Goal: Task Accomplishment & Management: Use online tool/utility

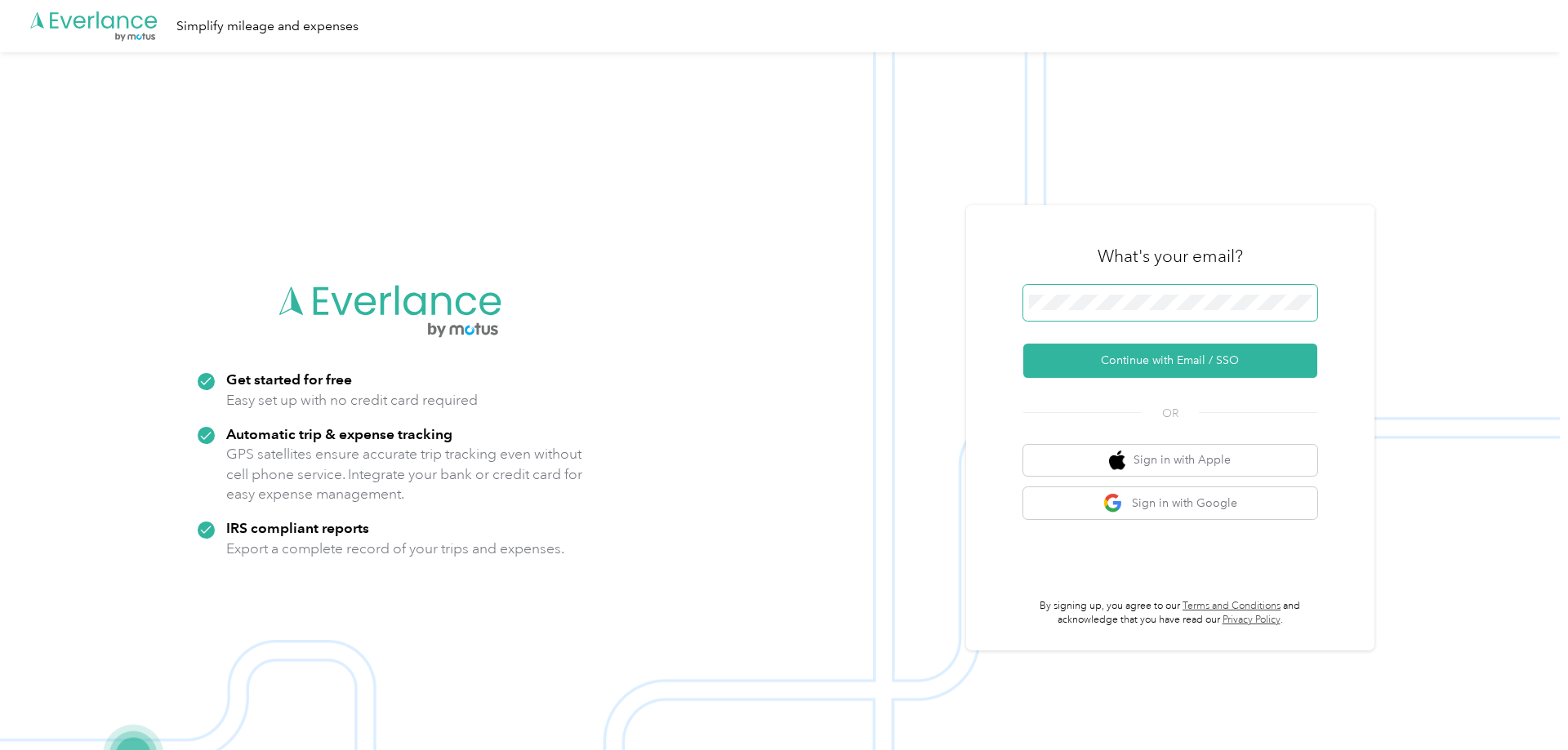
click at [1309, 303] on keeper-lock "Open Keeper Popup" at bounding box center [1299, 302] width 20 height 20
click at [1306, 301] on keeper-lock "Open Keeper Popup" at bounding box center [1299, 302] width 20 height 20
click at [1206, 370] on button "Continue with Email / SSO" at bounding box center [1170, 360] width 294 height 34
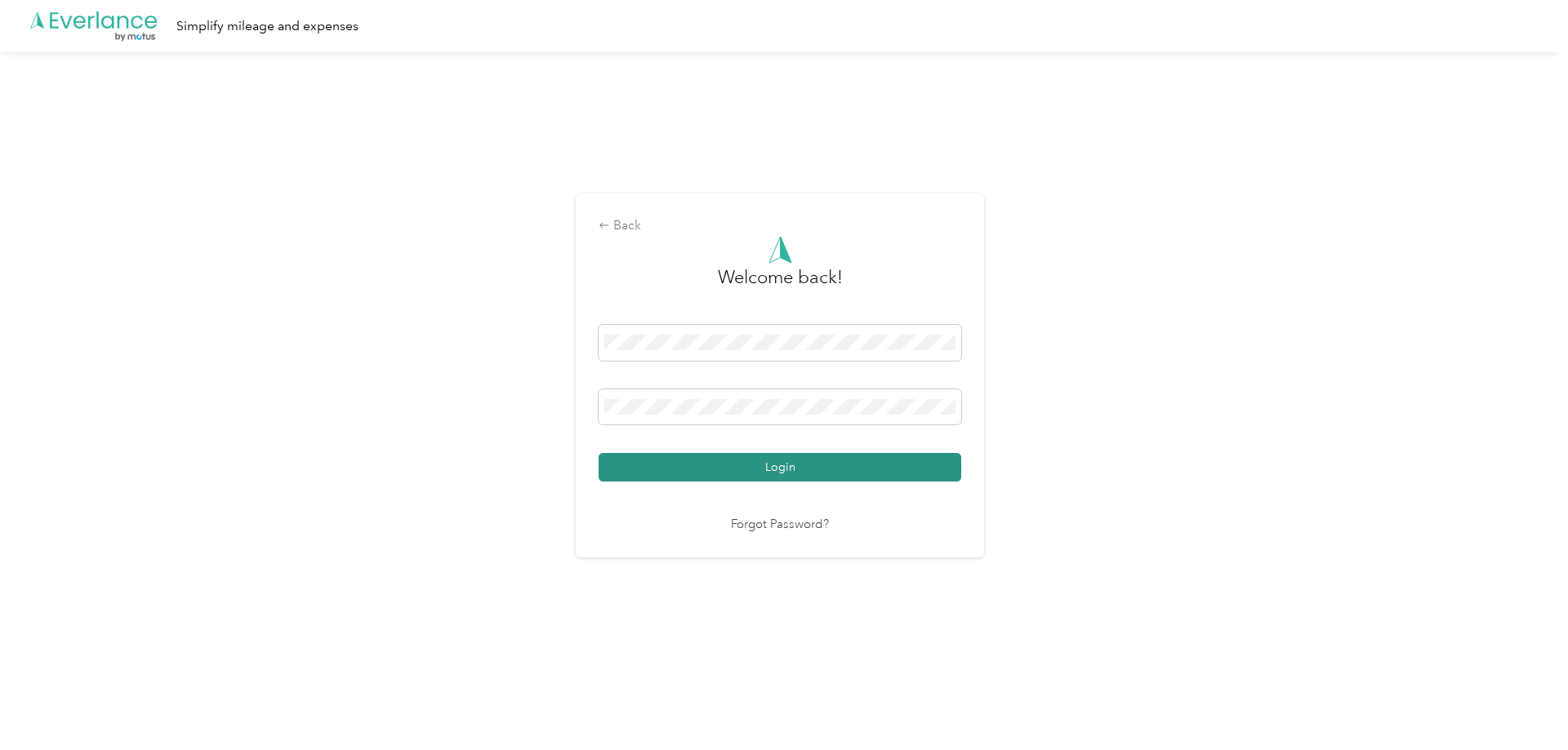
click at [699, 455] on button "Login" at bounding box center [779, 467] width 362 height 29
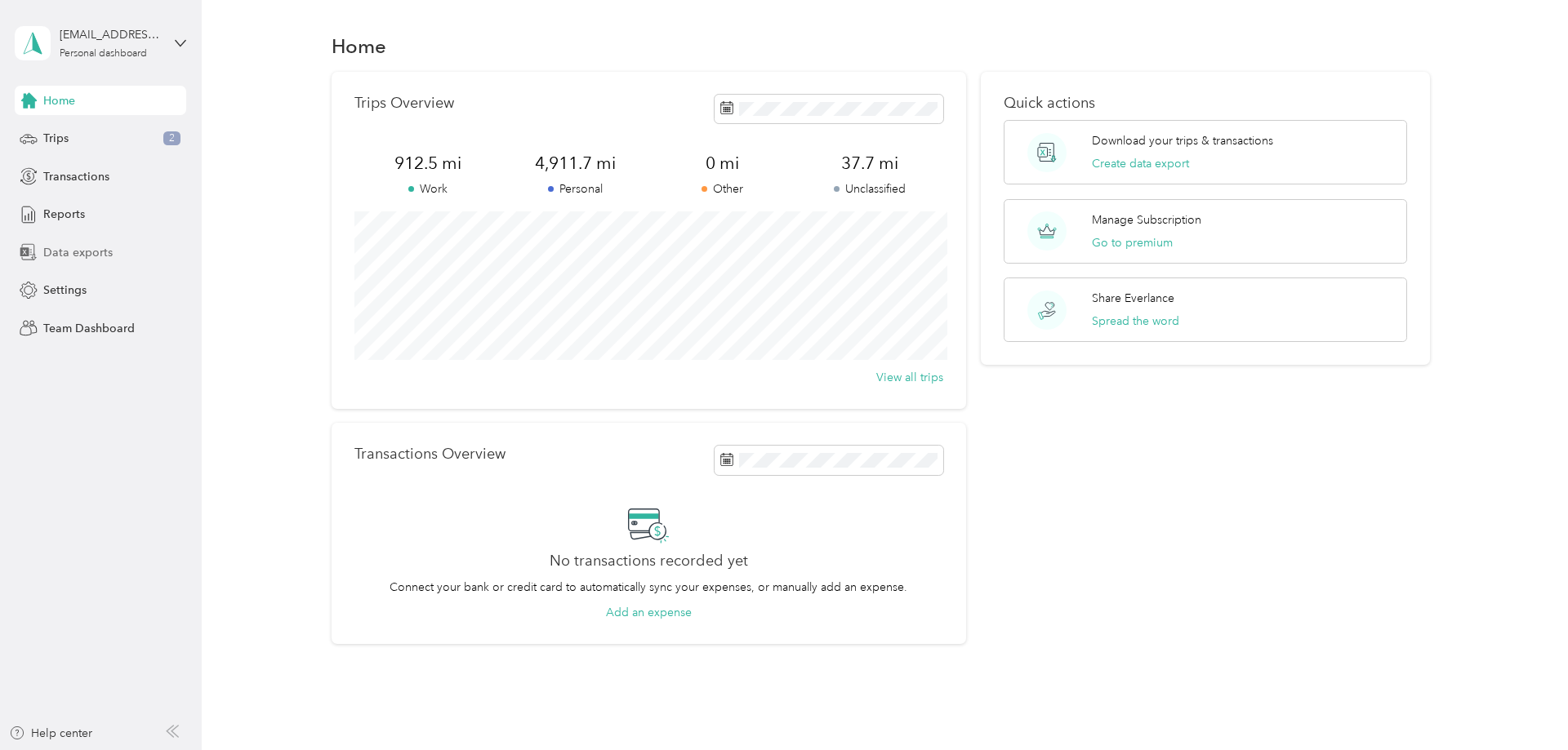
click at [68, 251] on span "Data exports" at bounding box center [77, 252] width 70 height 17
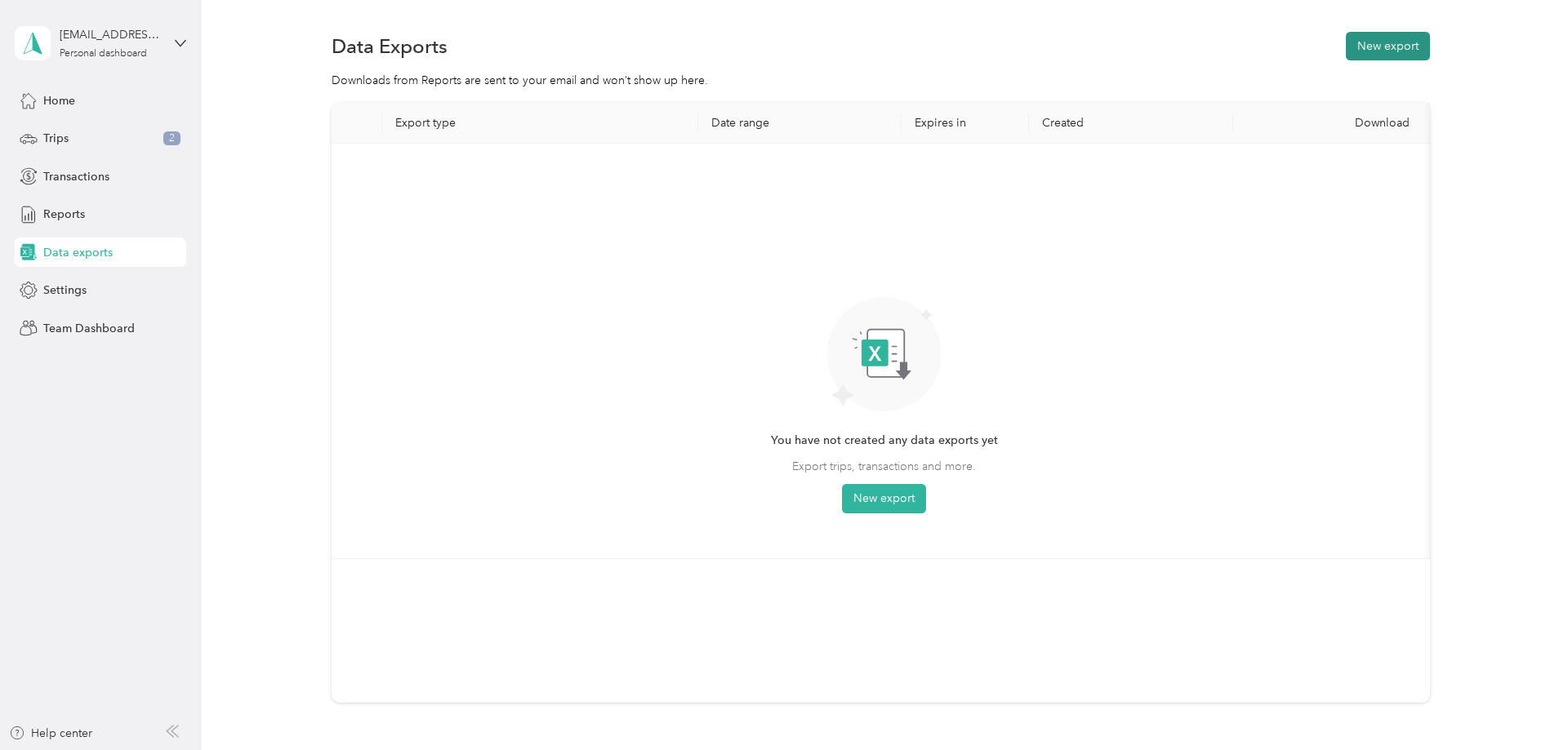
click at [1380, 57] on button "New export" at bounding box center [1387, 46] width 84 height 29
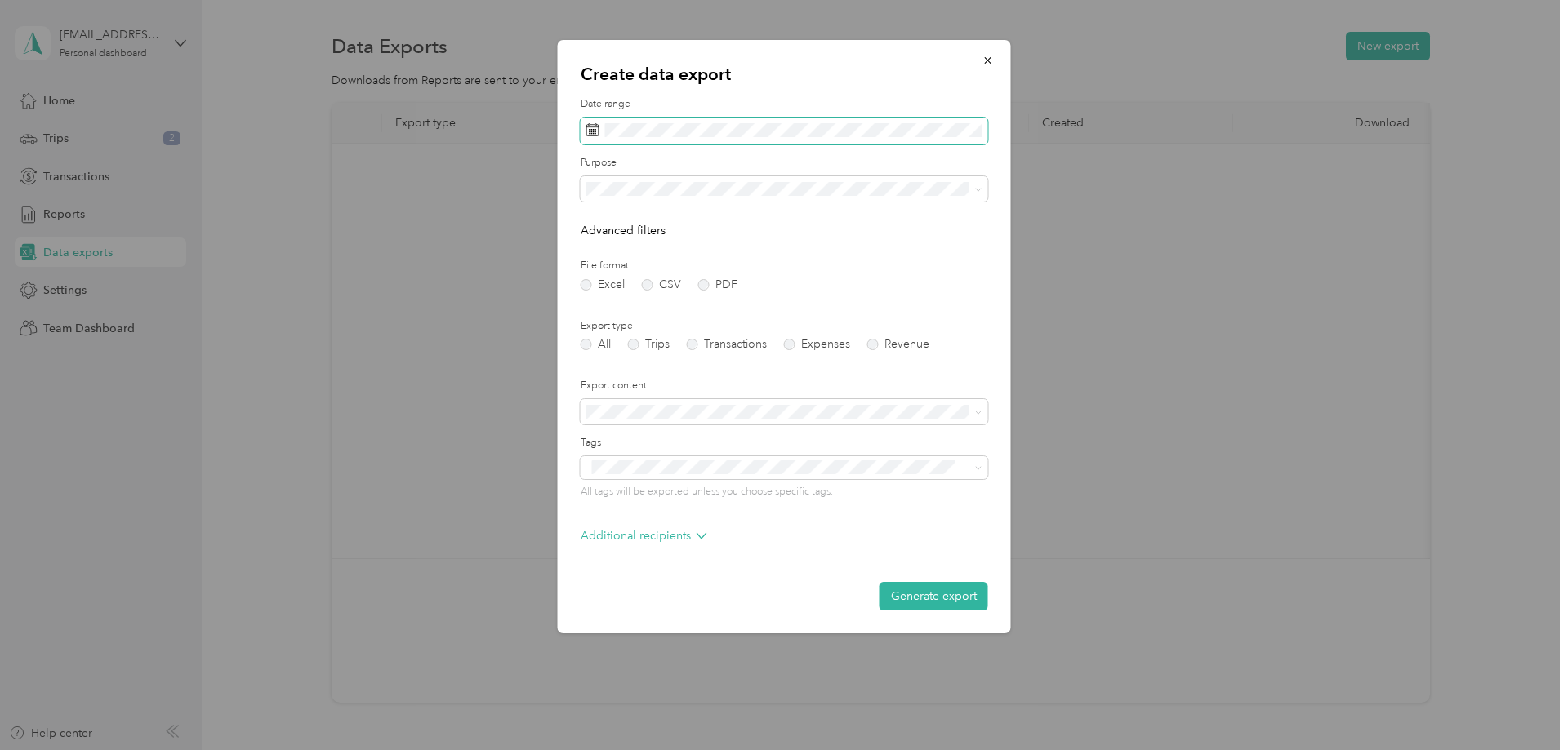
click at [591, 130] on icon at bounding box center [593, 129] width 13 height 13
click at [813, 269] on button "Last month" at bounding box center [809, 267] width 100 height 29
click at [659, 255] on li "Work" at bounding box center [785, 246] width 408 height 29
click at [648, 340] on label "Trips" at bounding box center [648, 344] width 42 height 11
click at [934, 600] on button "Generate export" at bounding box center [933, 596] width 109 height 29
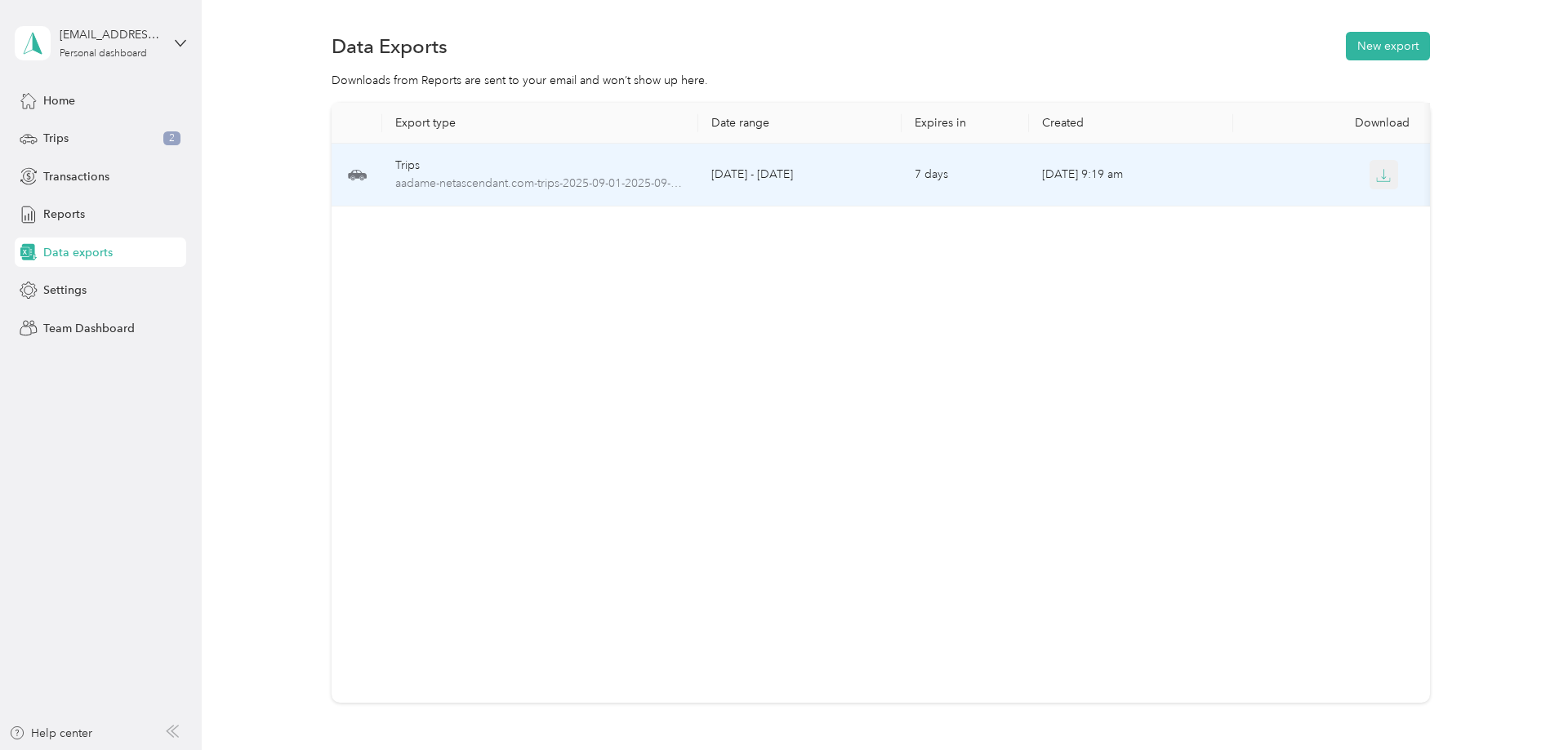
click at [1384, 182] on icon "button" at bounding box center [1384, 176] width 15 height 15
